Goal: Find specific page/section: Find specific page/section

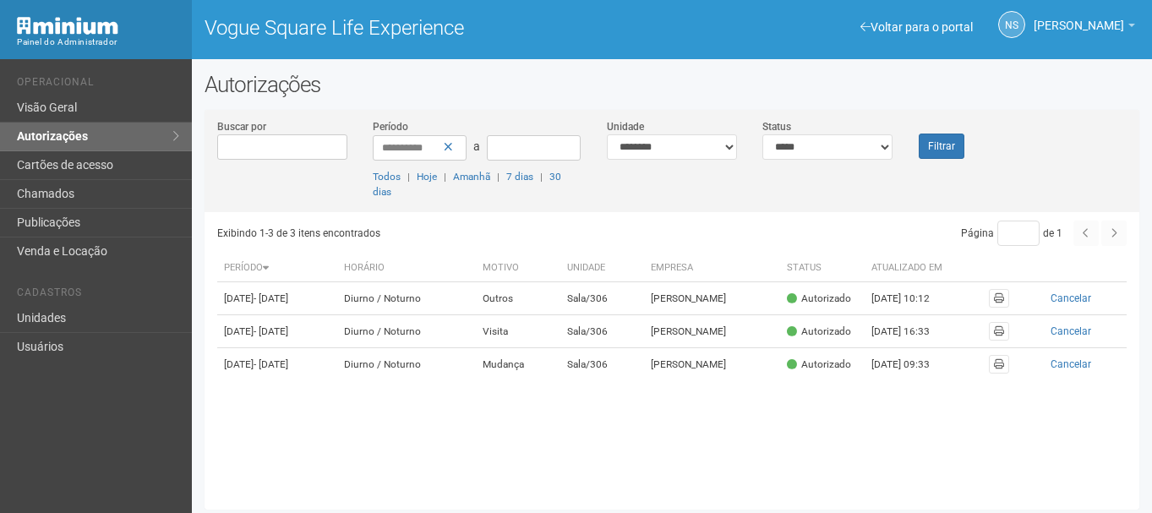
click at [470, 89] on h2 "Autorizações" at bounding box center [672, 84] width 935 height 25
click at [106, 179] on link "Cartões de acesso" at bounding box center [96, 165] width 192 height 29
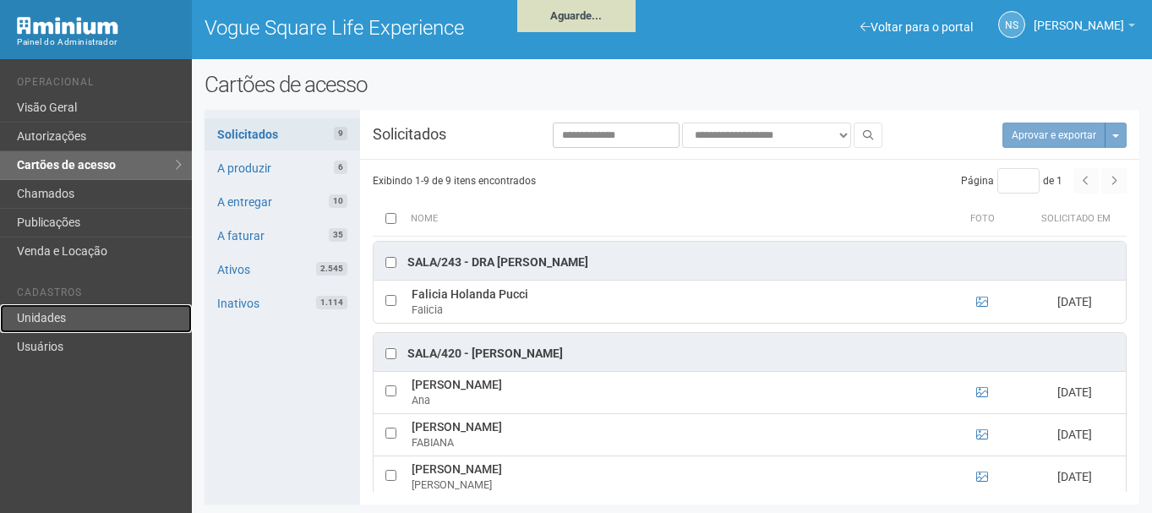
click at [65, 324] on link "Unidades" at bounding box center [96, 318] width 192 height 29
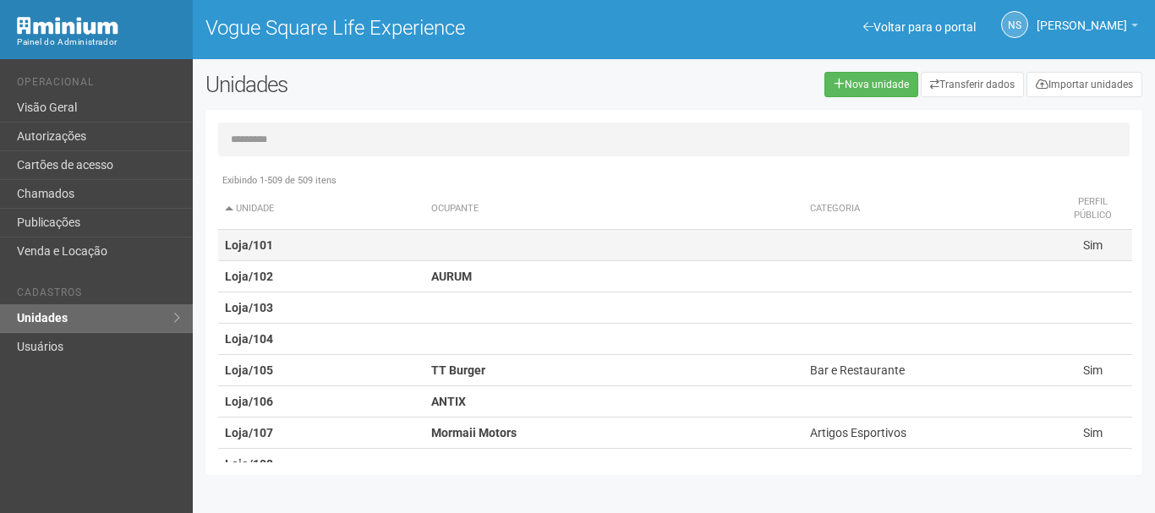
click at [457, 246] on td at bounding box center [613, 245] width 379 height 31
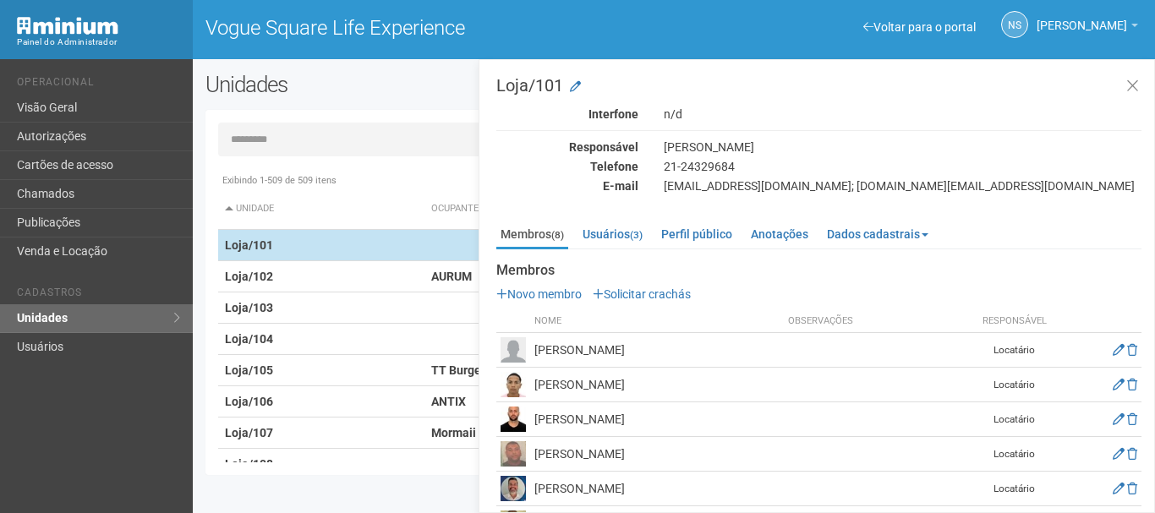
click at [457, 246] on td at bounding box center [613, 245] width 379 height 31
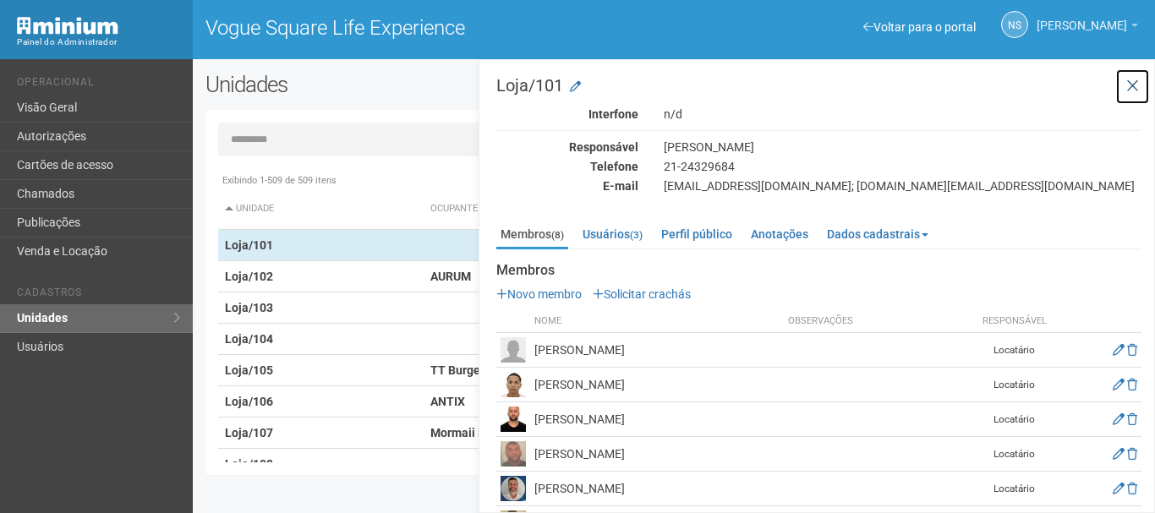
drag, startPoint x: 1128, startPoint y: 96, endPoint x: 1126, endPoint y: 35, distance: 61.7
click at [1128, 96] on button at bounding box center [1132, 86] width 35 height 36
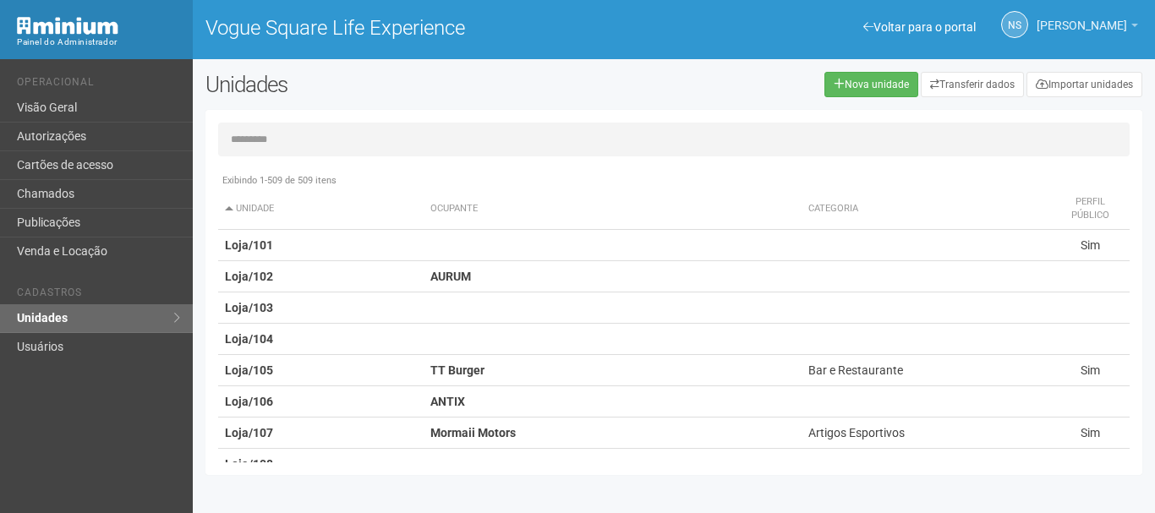
click at [1126, 34] on link "[PERSON_NAME]" at bounding box center [1086, 28] width 101 height 14
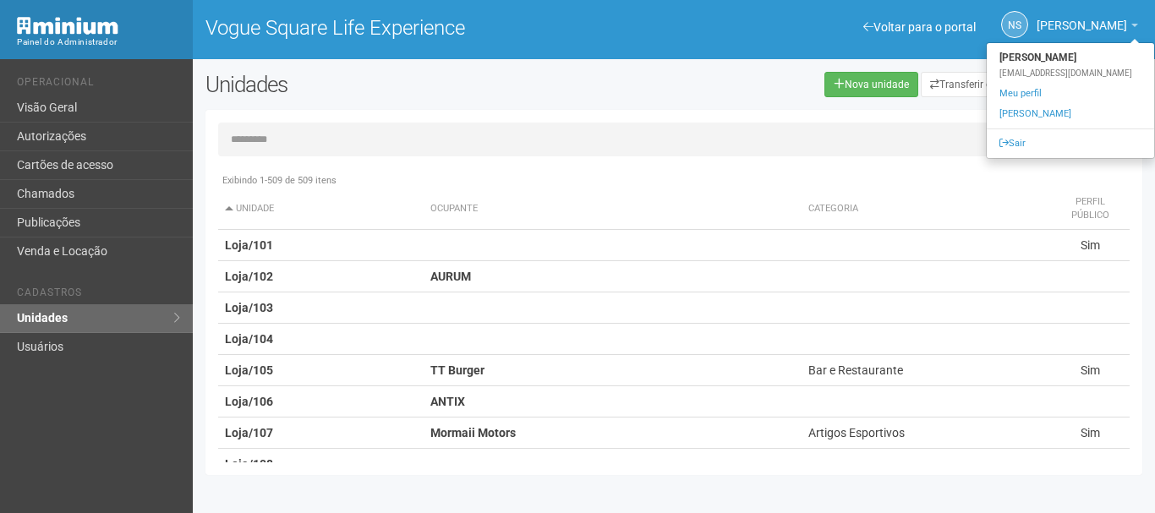
click at [235, 137] on input "text" at bounding box center [673, 140] width 911 height 34
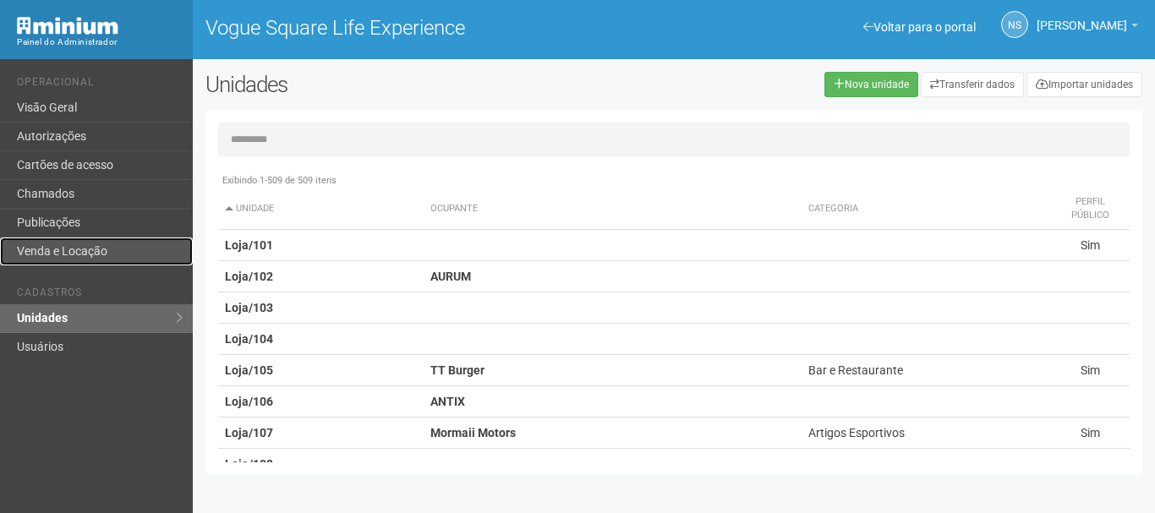
click at [73, 260] on link "Venda e Locação" at bounding box center [96, 252] width 193 height 28
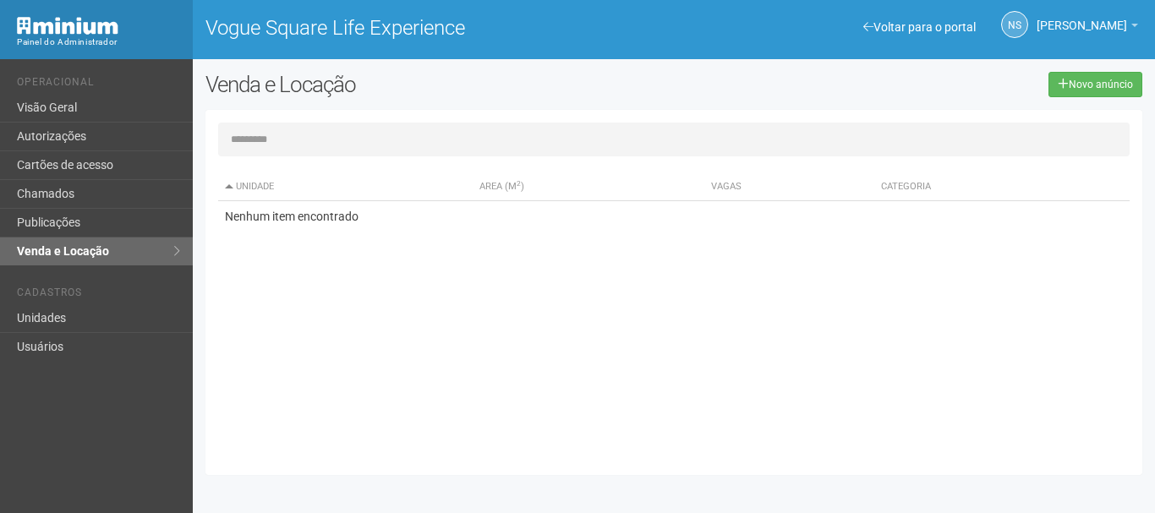
click at [232, 140] on input "text" at bounding box center [673, 140] width 911 height 34
